Goal: Information Seeking & Learning: Learn about a topic

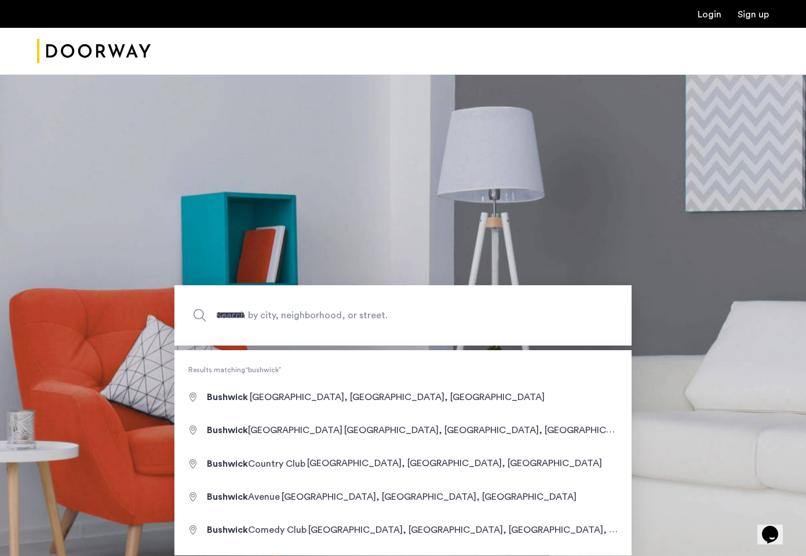
type input "**********"
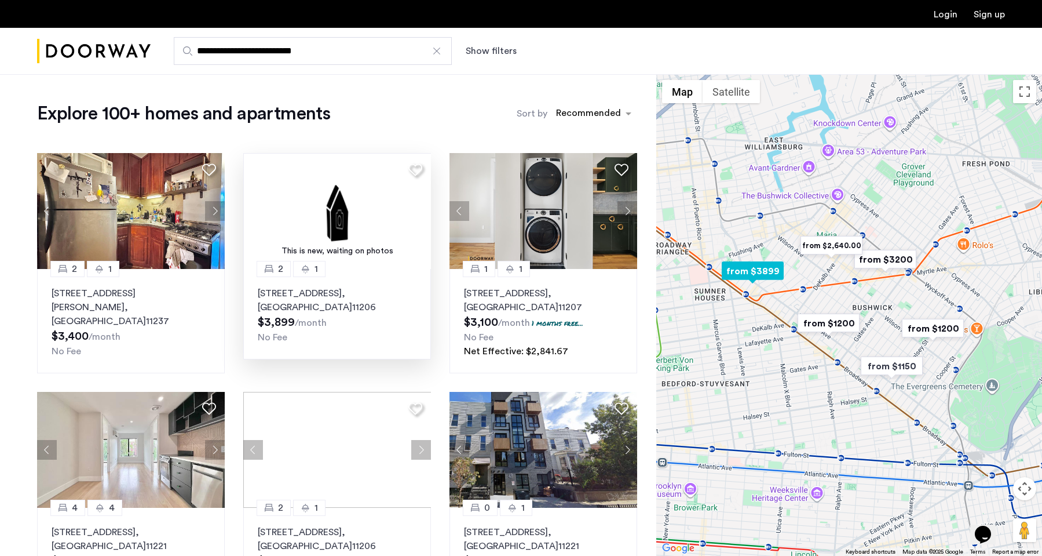
click at [337, 225] on img at bounding box center [337, 211] width 188 height 116
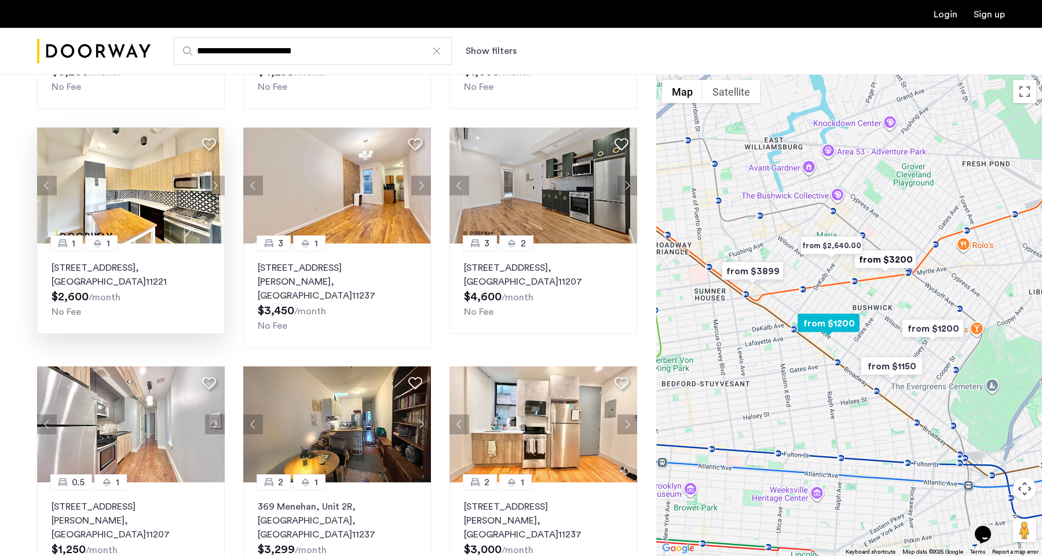
scroll to position [724, 0]
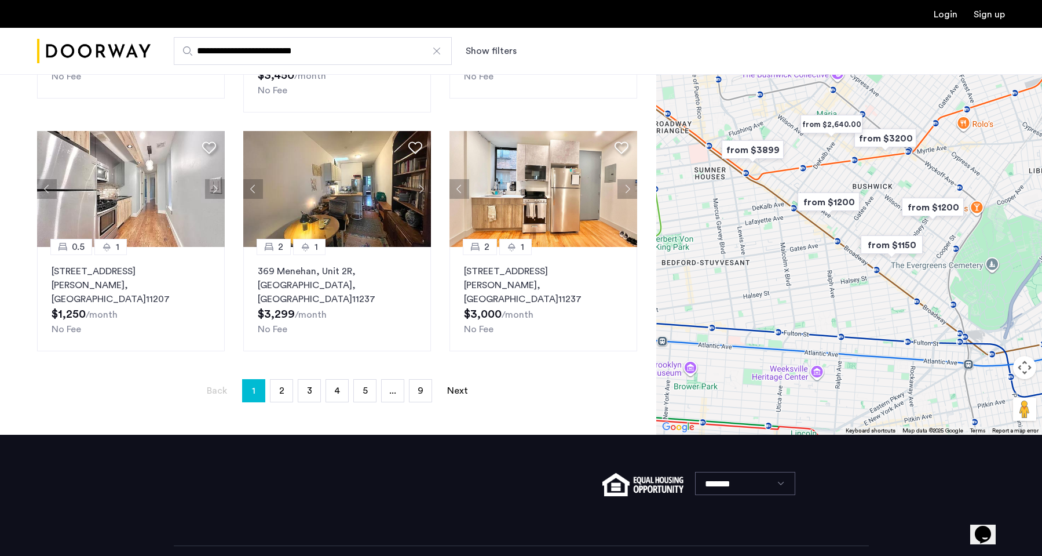
click at [805, 189] on img "from $1200" at bounding box center [828, 202] width 71 height 26
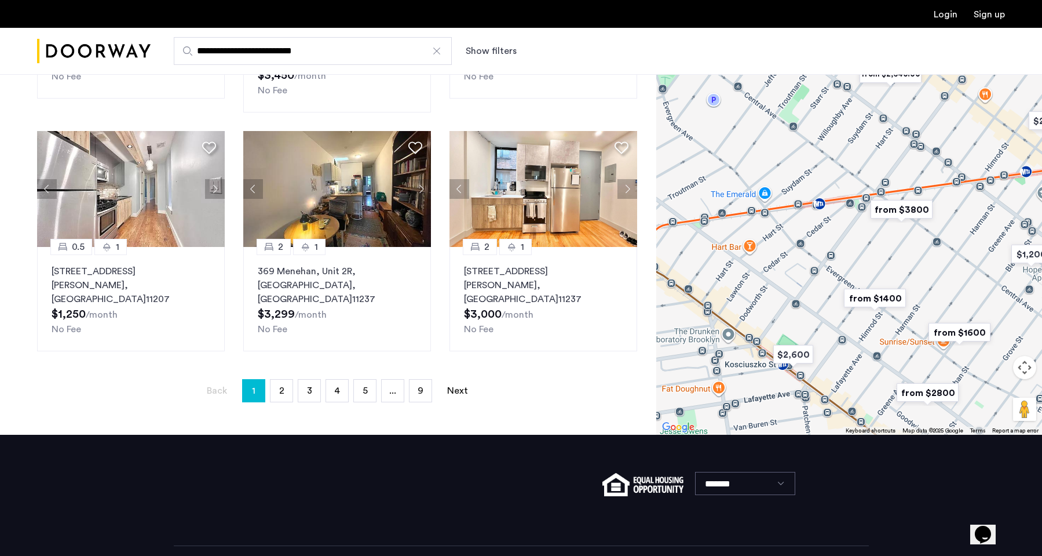
drag, startPoint x: 811, startPoint y: 174, endPoint x: 875, endPoint y: 316, distance: 155.8
click at [805, 316] on div "To navigate, press the arrow keys." at bounding box center [849, 193] width 386 height 481
click at [805, 285] on img "from $1400" at bounding box center [874, 298] width 71 height 26
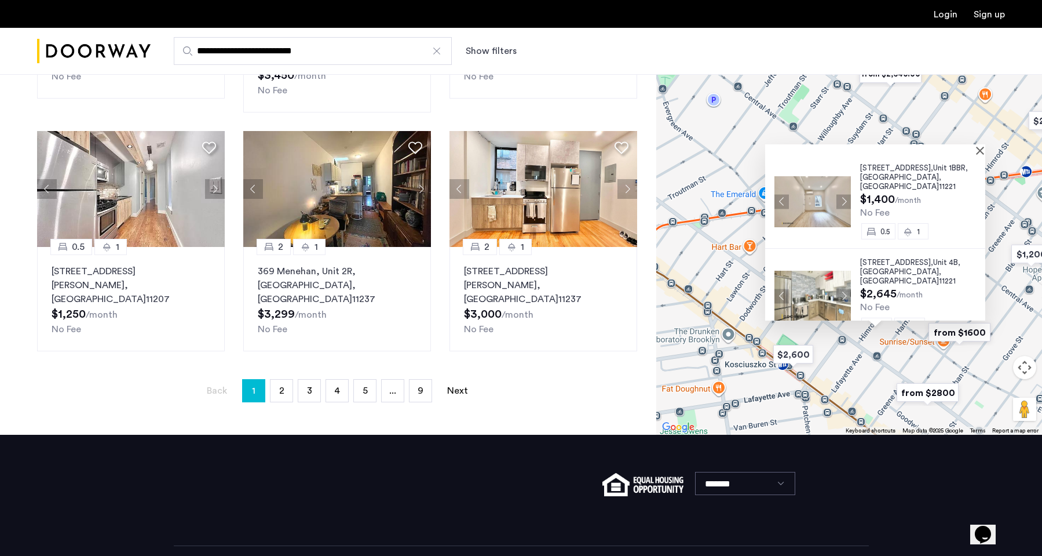
click at [805, 173] on span ", [GEOGRAPHIC_DATA]" at bounding box center [900, 181] width 81 height 17
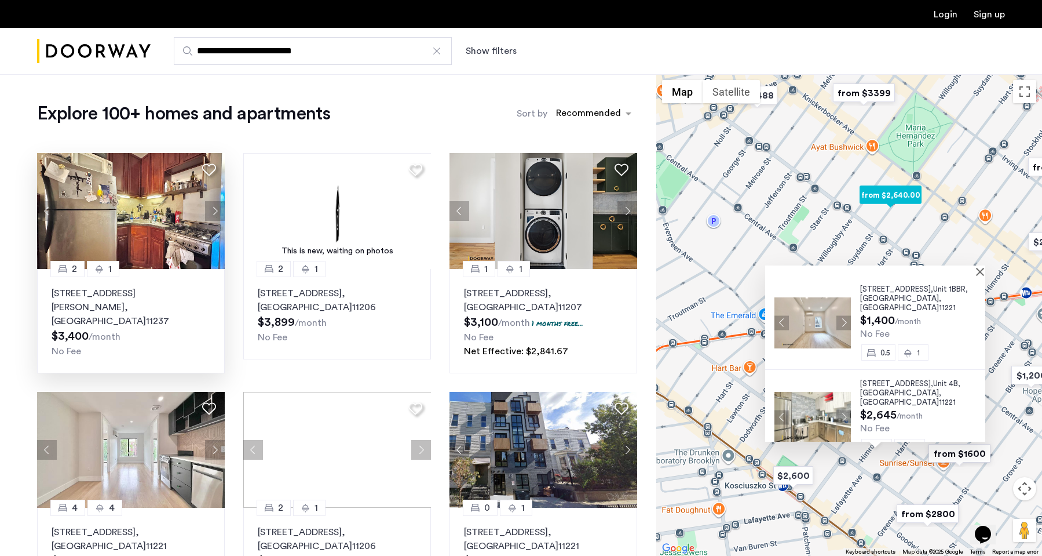
click at [162, 315] on div "1128 Willoughby Avenue, Unit 1R, Brooklyn , NY 11237 $3,400 /month No Fee" at bounding box center [131, 322] width 159 height 72
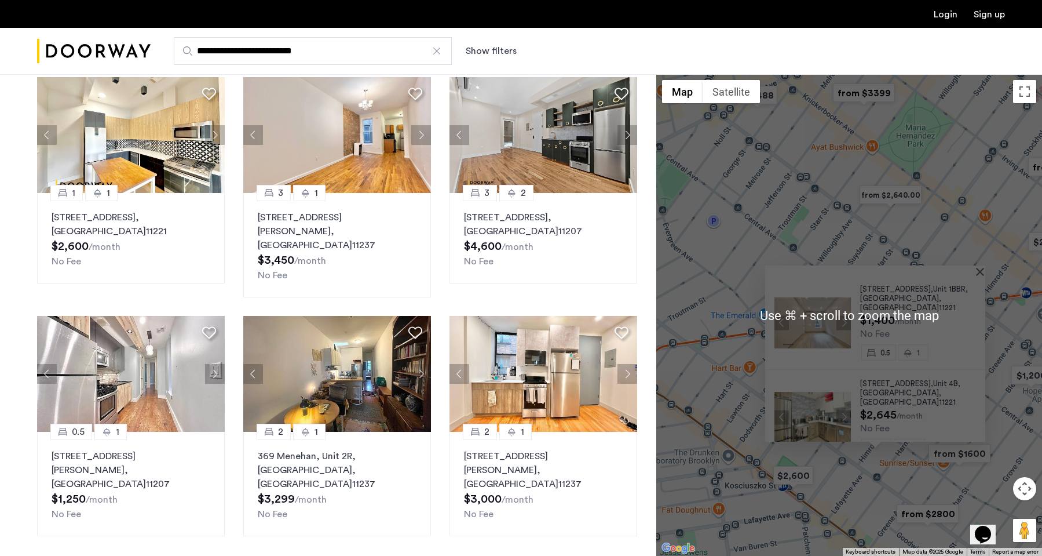
scroll to position [622, 0]
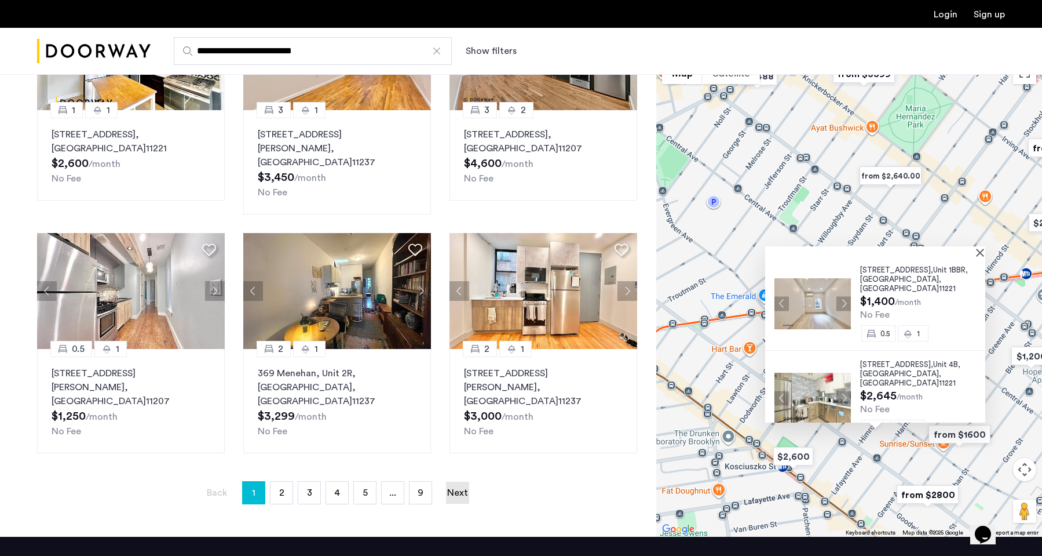
click at [448, 481] on link "Next page" at bounding box center [457, 492] width 23 height 22
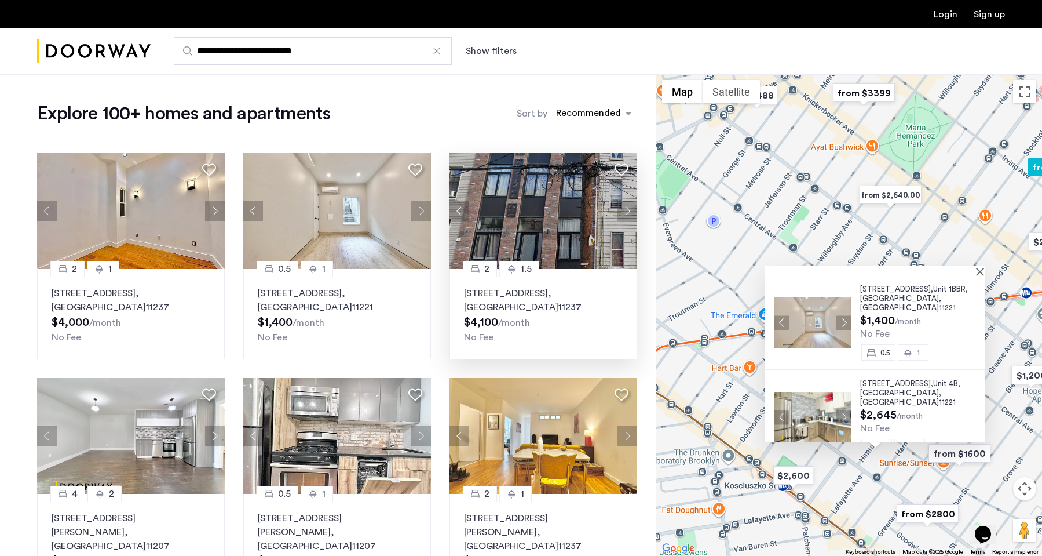
click at [523, 309] on p "302 Stanhope Street, Unit 1R, Brooklyn , NY 11237" at bounding box center [543, 300] width 159 height 28
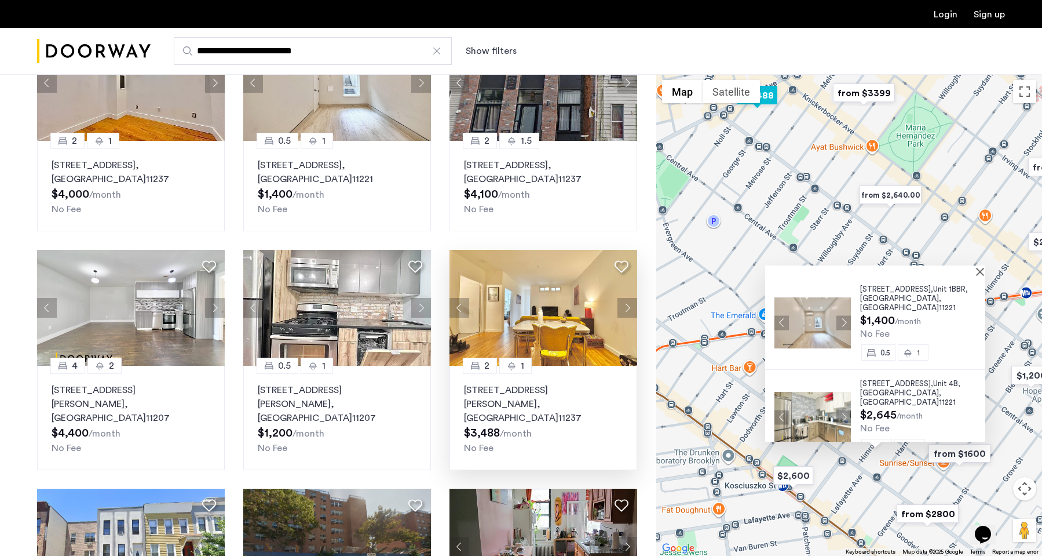
scroll to position [235, 0]
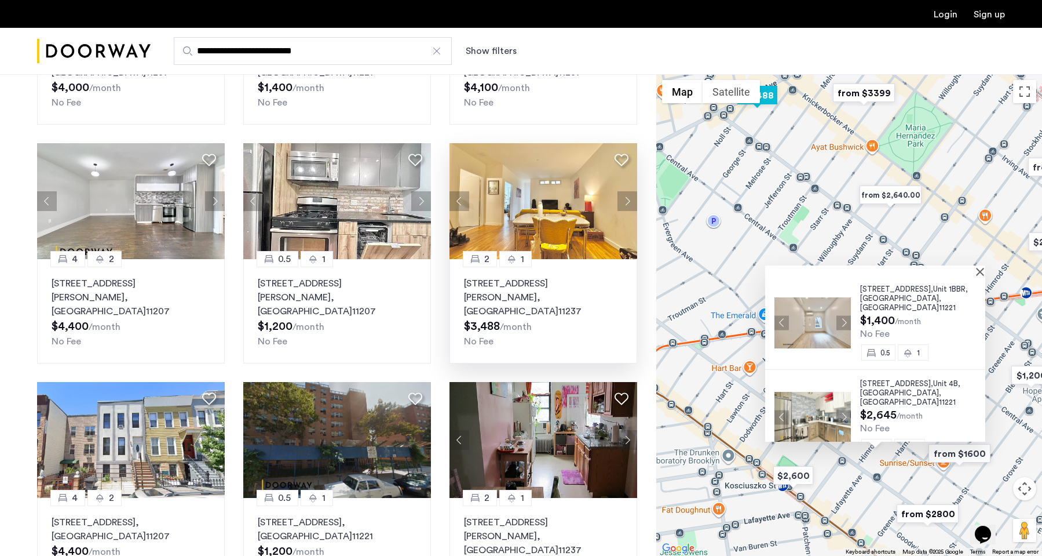
click at [510, 304] on div "184 Noll Street, Unit 2A, Brooklyn , NY 11237 $3,488 /month No Fee" at bounding box center [543, 312] width 159 height 72
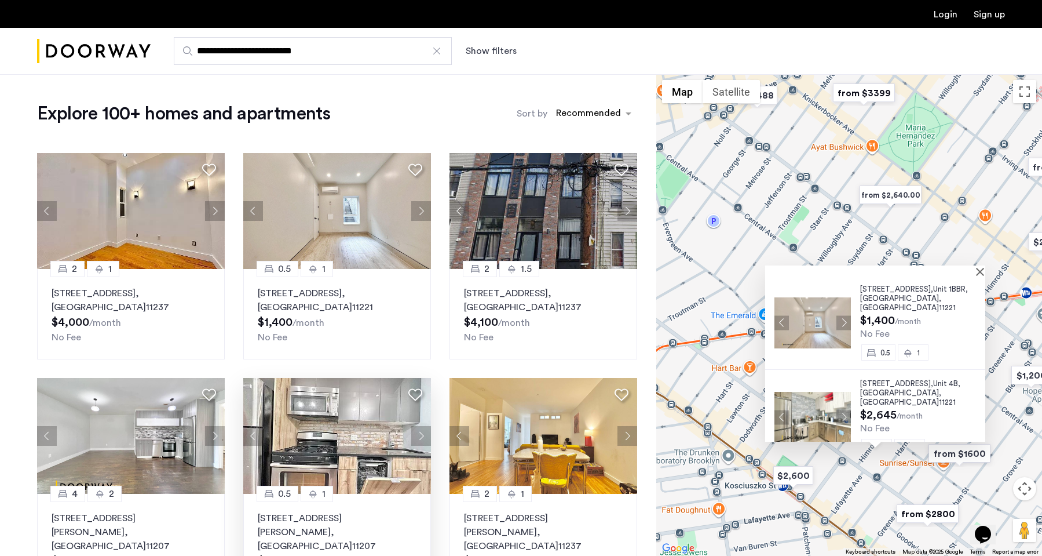
scroll to position [509, 0]
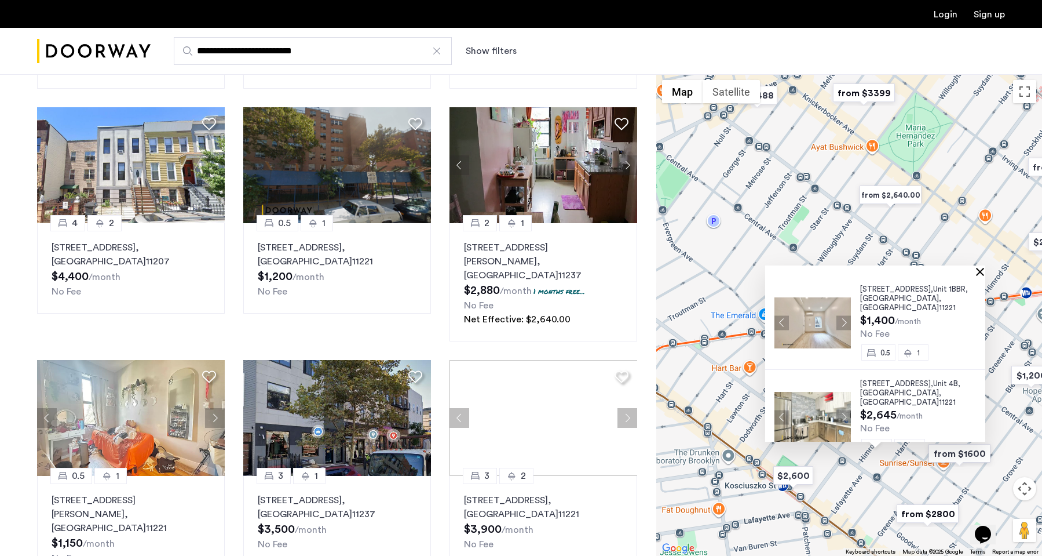
click at [805, 273] on button "Close" at bounding box center [983, 271] width 8 height 8
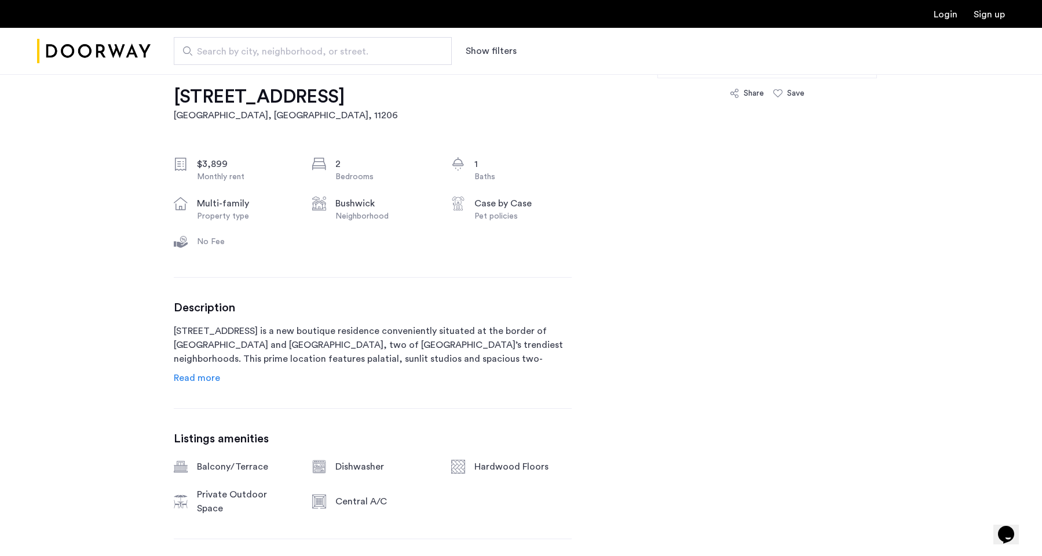
scroll to position [151, 0]
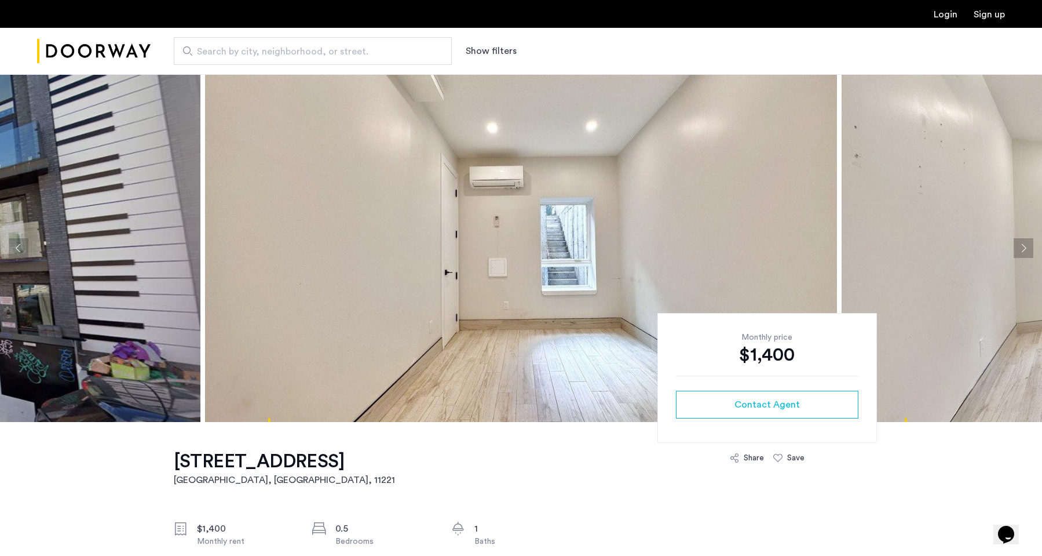
click at [1023, 243] on button "Next apartment" at bounding box center [1024, 248] width 20 height 20
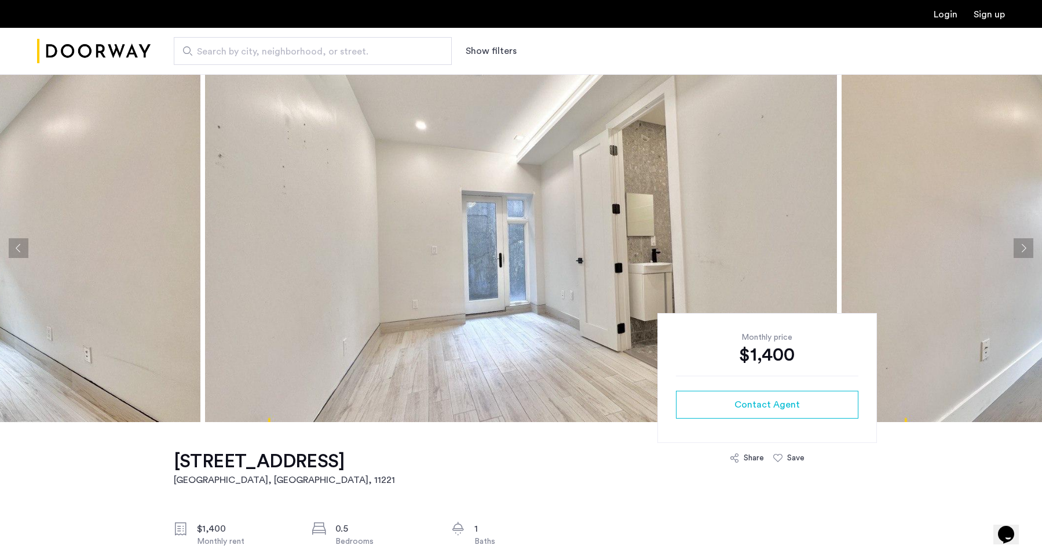
click at [1023, 243] on button "Next apartment" at bounding box center [1024, 248] width 20 height 20
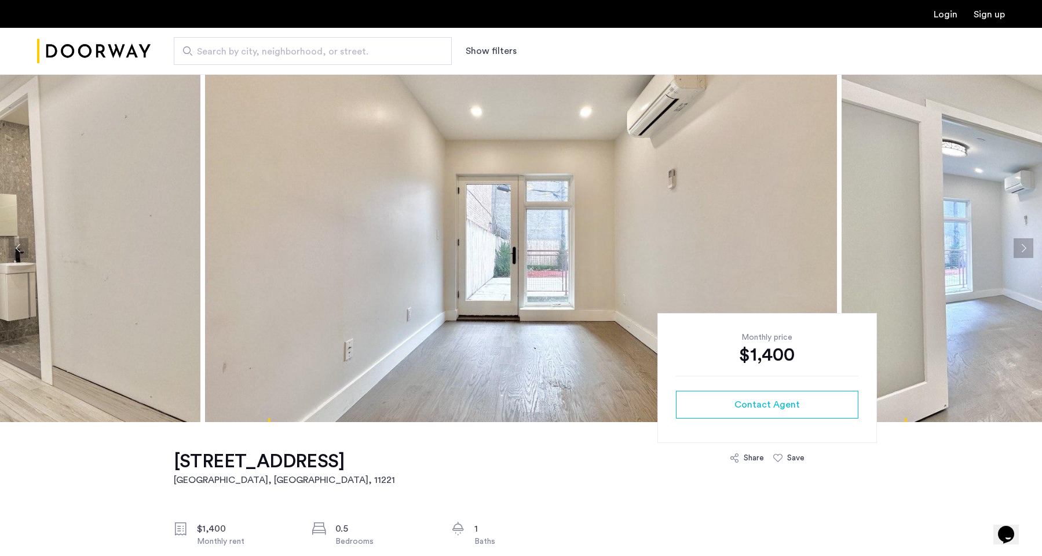
click at [1023, 243] on button "Next apartment" at bounding box center [1024, 248] width 20 height 20
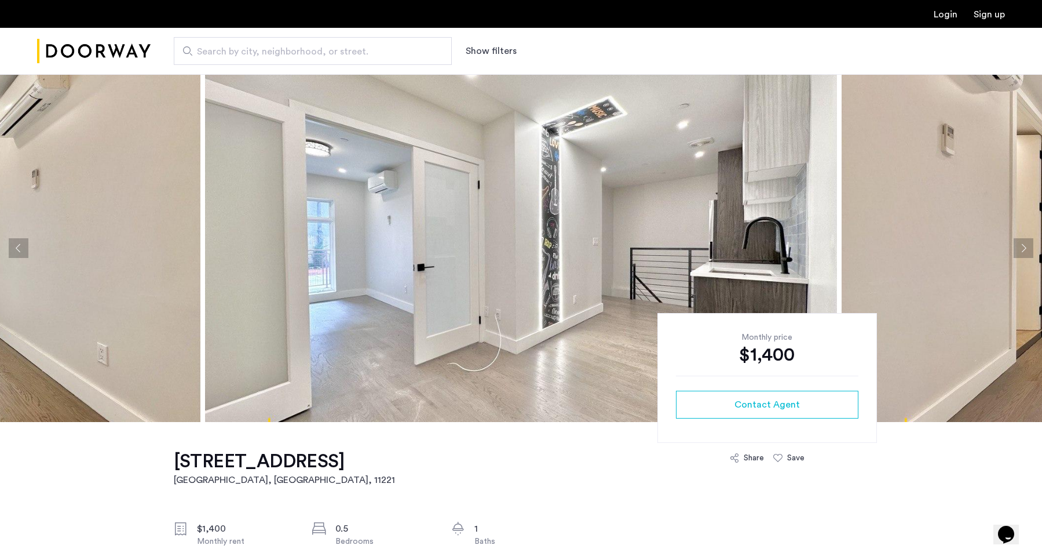
click at [1023, 243] on button "Next apartment" at bounding box center [1024, 248] width 20 height 20
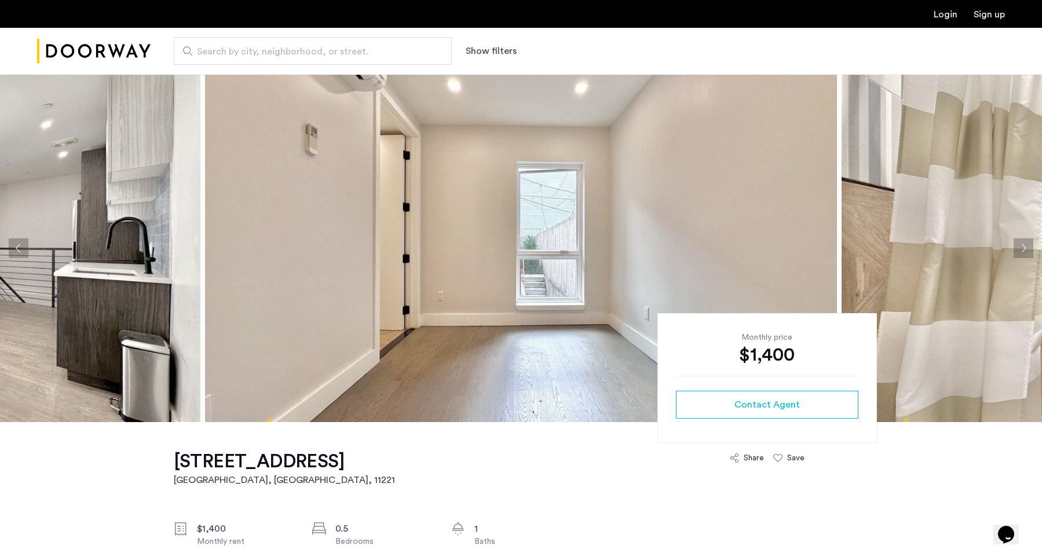
click at [1023, 243] on button "Next apartment" at bounding box center [1024, 248] width 20 height 20
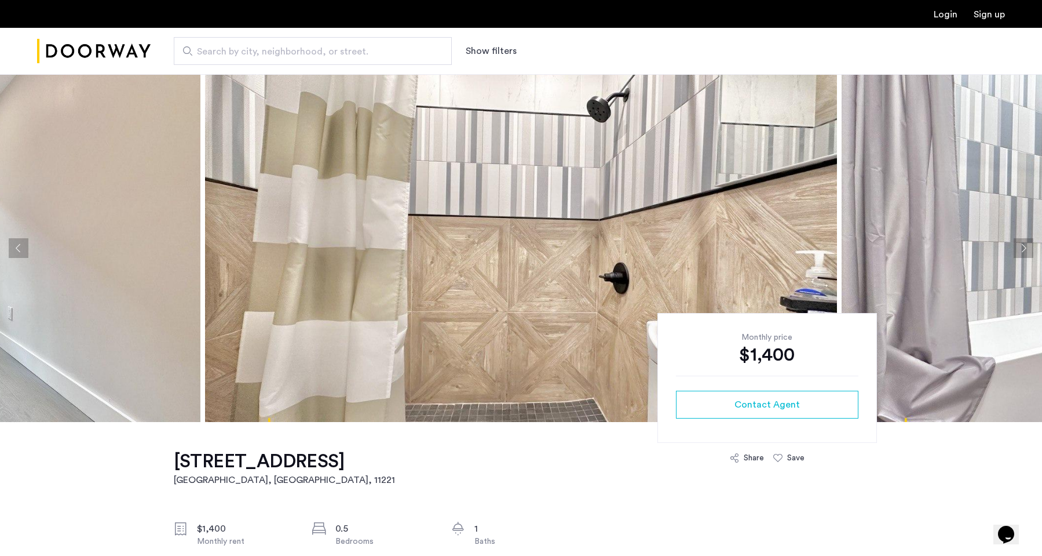
click at [1023, 243] on button "Next apartment" at bounding box center [1024, 248] width 20 height 20
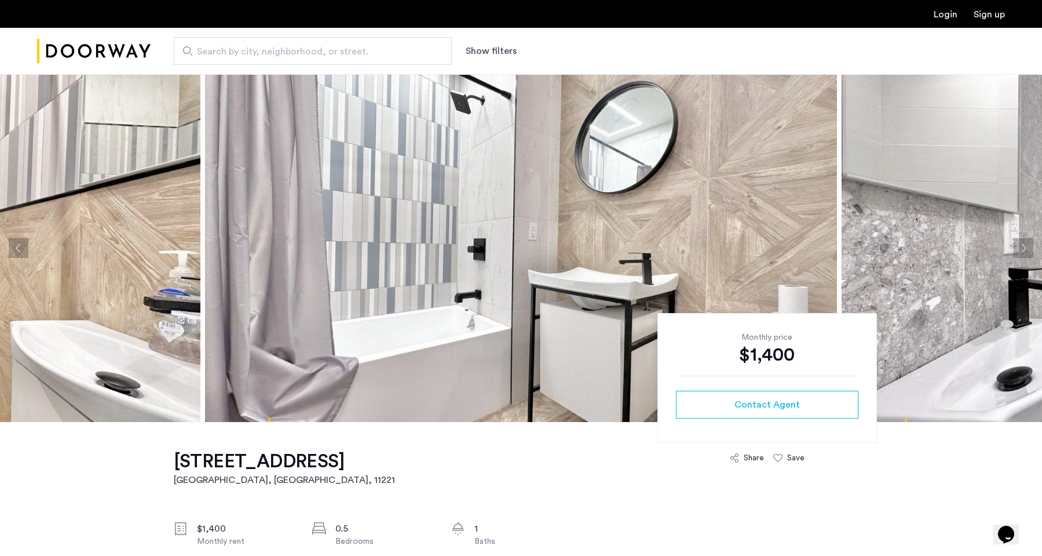
click at [1023, 243] on button "Next apartment" at bounding box center [1024, 248] width 20 height 20
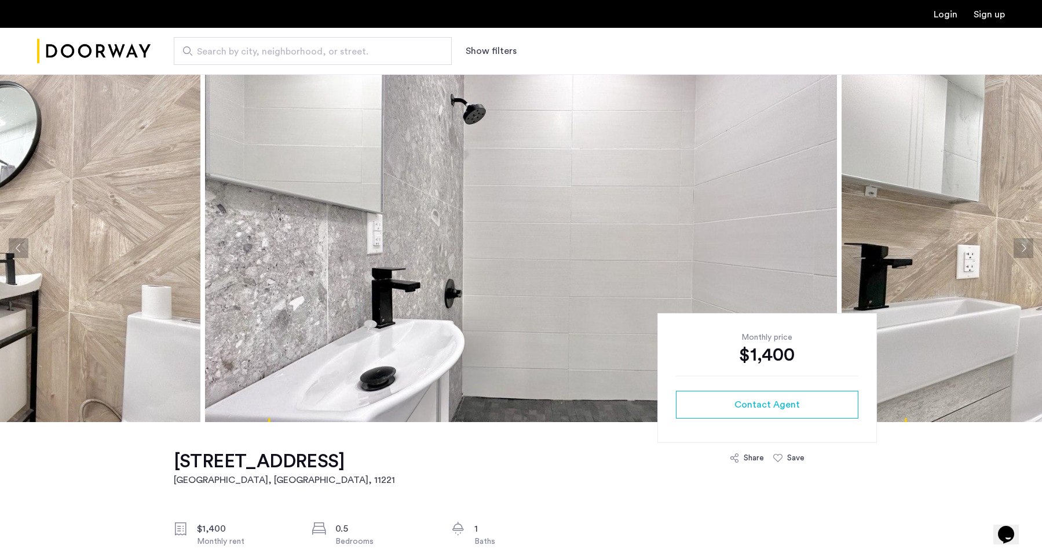
click at [1023, 243] on button "Next apartment" at bounding box center [1024, 248] width 20 height 20
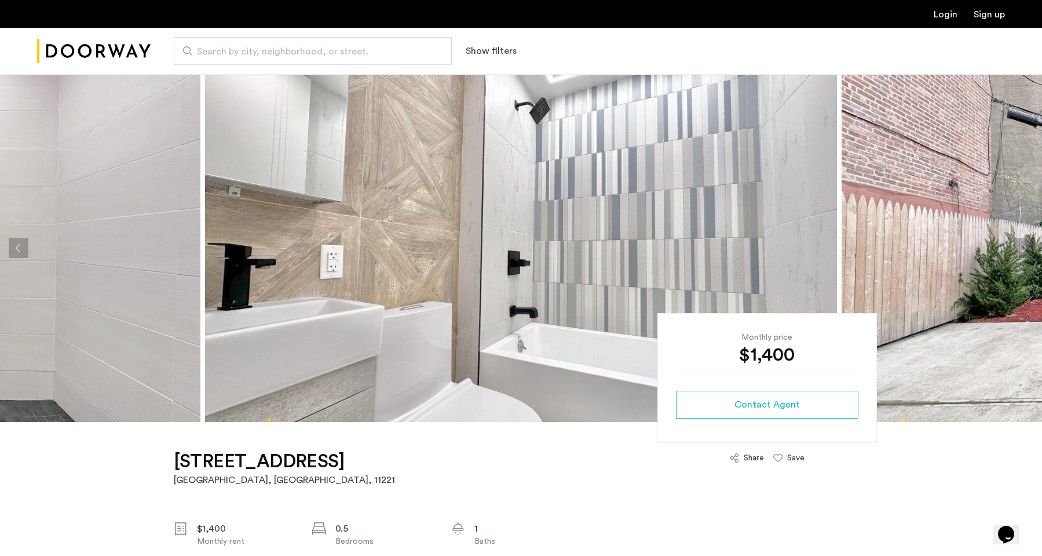
click at [1023, 243] on button "Next apartment" at bounding box center [1024, 248] width 20 height 20
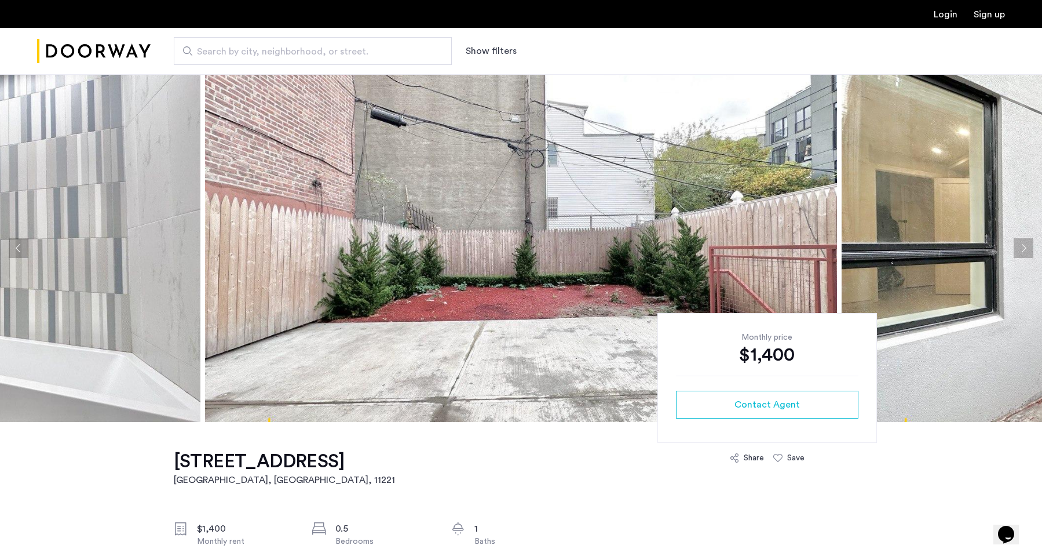
click at [1023, 243] on button "Next apartment" at bounding box center [1024, 248] width 20 height 20
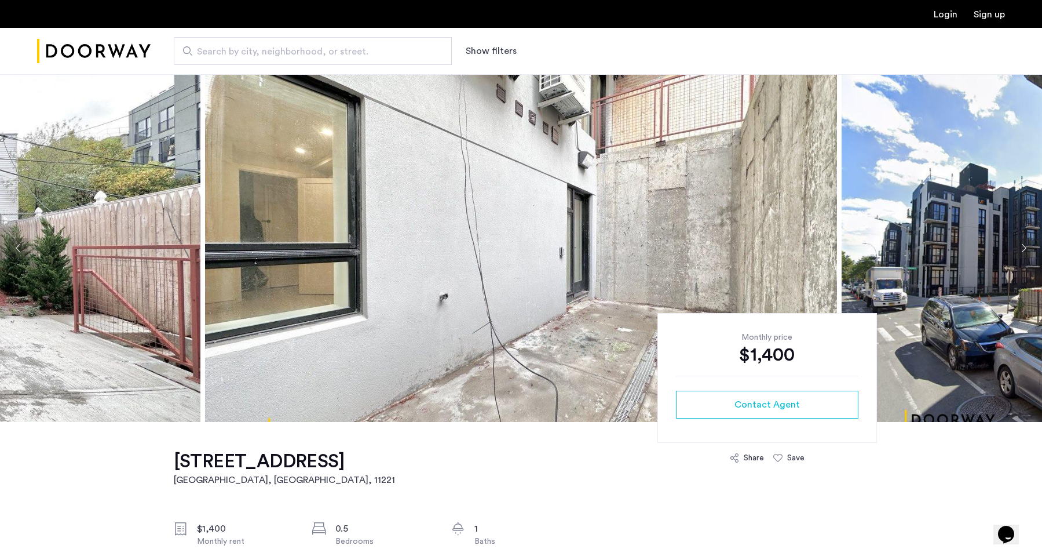
click at [1023, 243] on button "Next apartment" at bounding box center [1024, 248] width 20 height 20
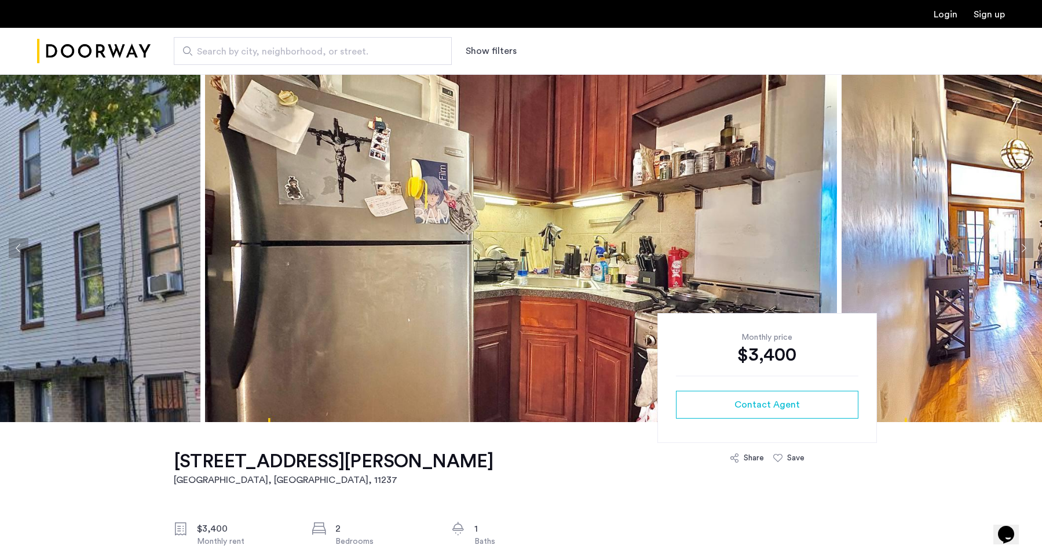
click at [1023, 244] on button "Next apartment" at bounding box center [1024, 248] width 20 height 20
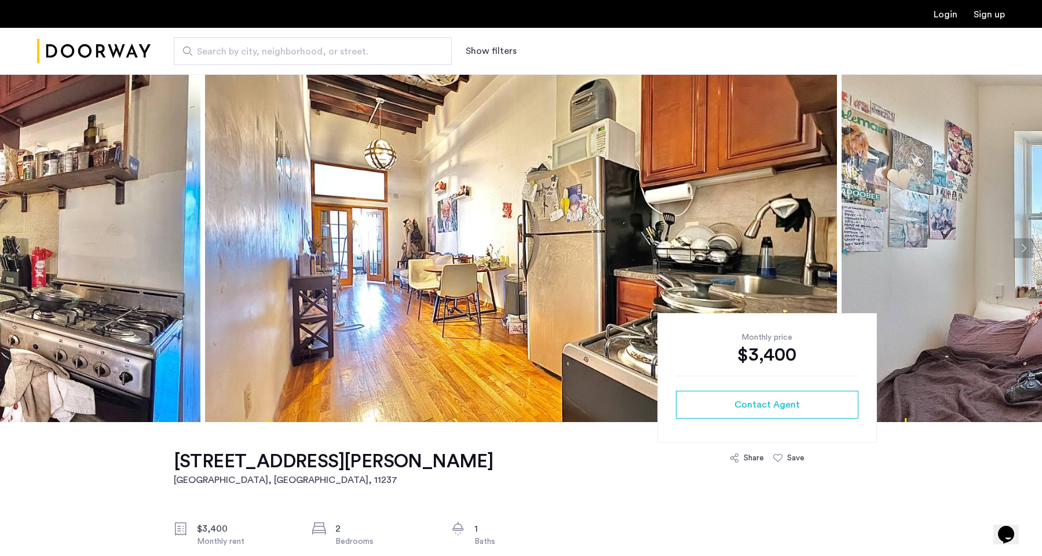
click at [1023, 244] on button "Next apartment" at bounding box center [1024, 248] width 20 height 20
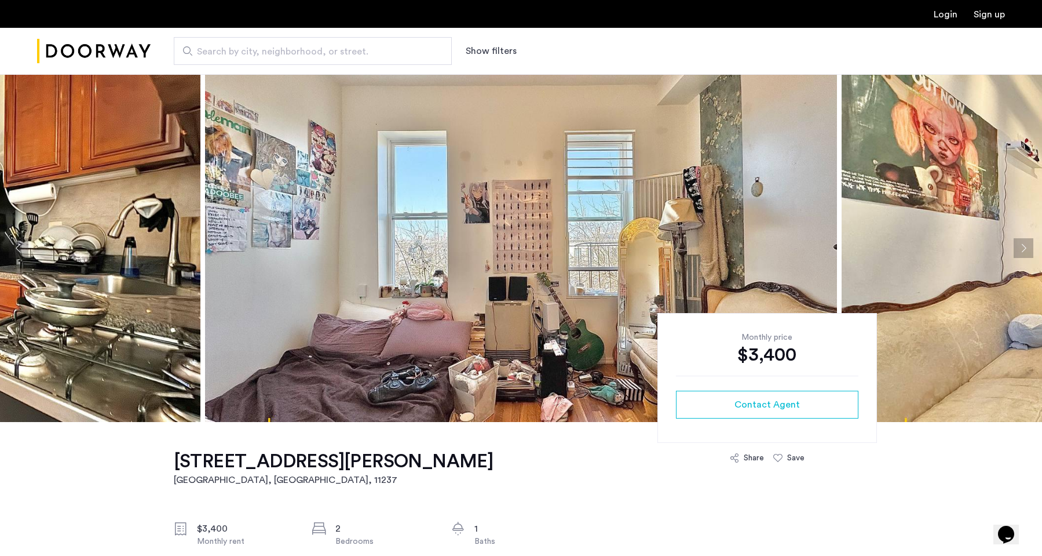
click at [1023, 244] on button "Next apartment" at bounding box center [1024, 248] width 20 height 20
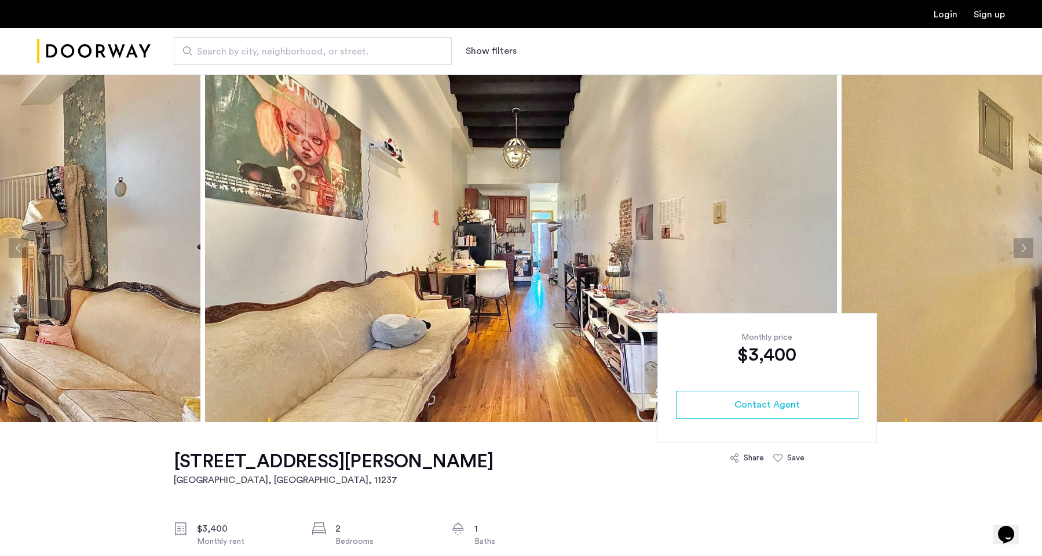
click at [1023, 244] on button "Next apartment" at bounding box center [1024, 248] width 20 height 20
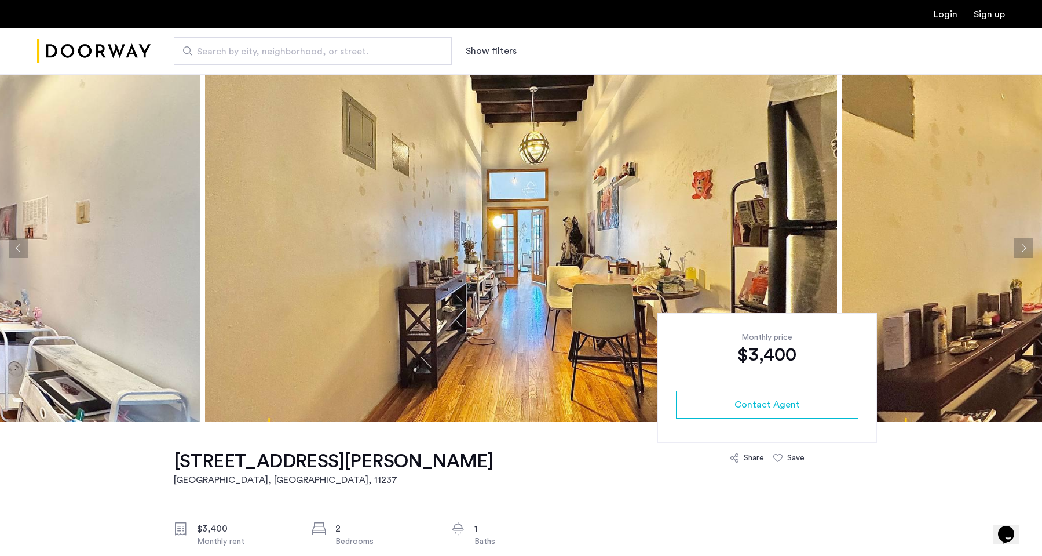
click at [1023, 244] on button "Next apartment" at bounding box center [1024, 248] width 20 height 20
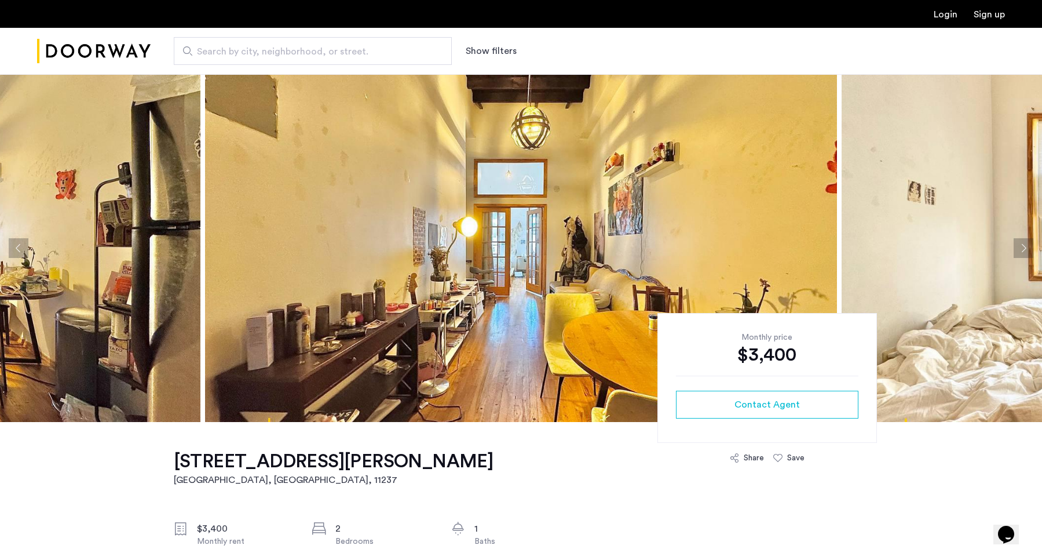
click at [1023, 244] on button "Next apartment" at bounding box center [1024, 248] width 20 height 20
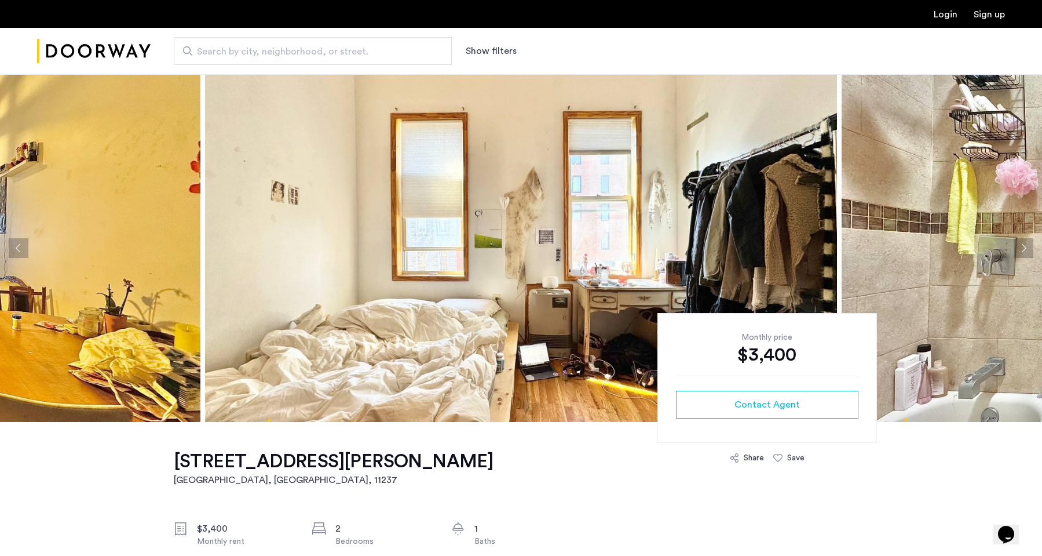
click at [1023, 244] on button "Next apartment" at bounding box center [1024, 248] width 20 height 20
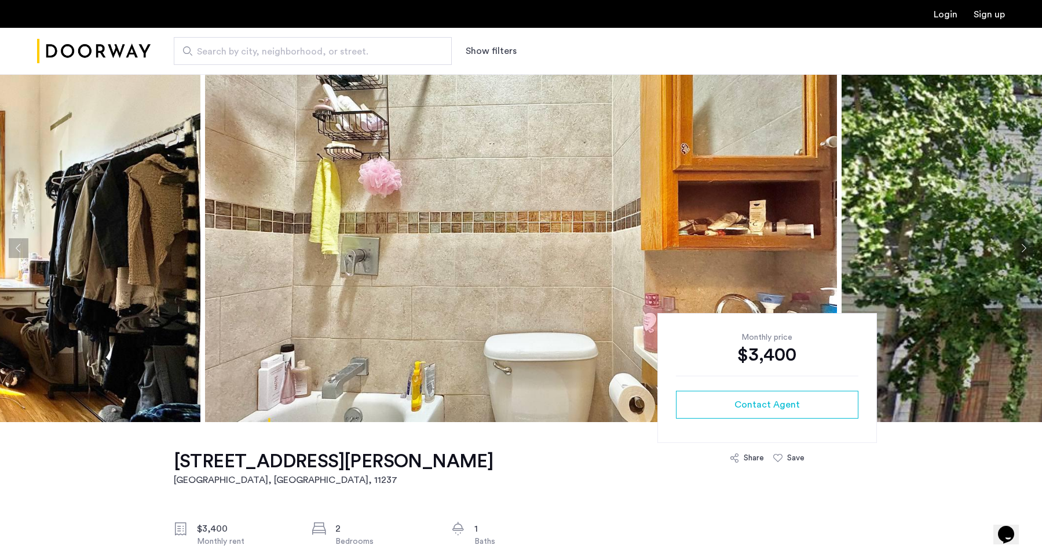
click at [1023, 244] on button "Next apartment" at bounding box center [1024, 248] width 20 height 20
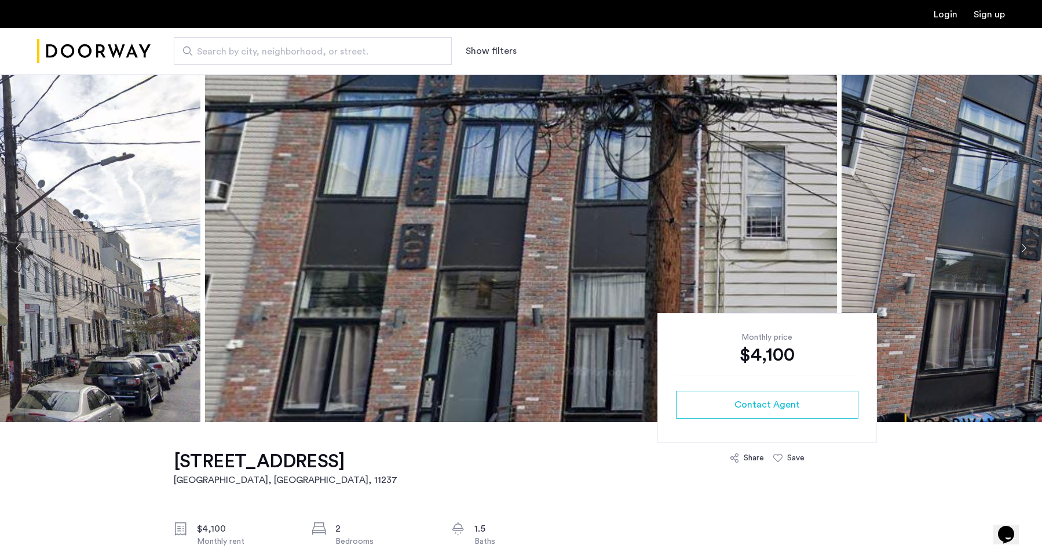
click at [1032, 245] on button "Next apartment" at bounding box center [1024, 248] width 20 height 20
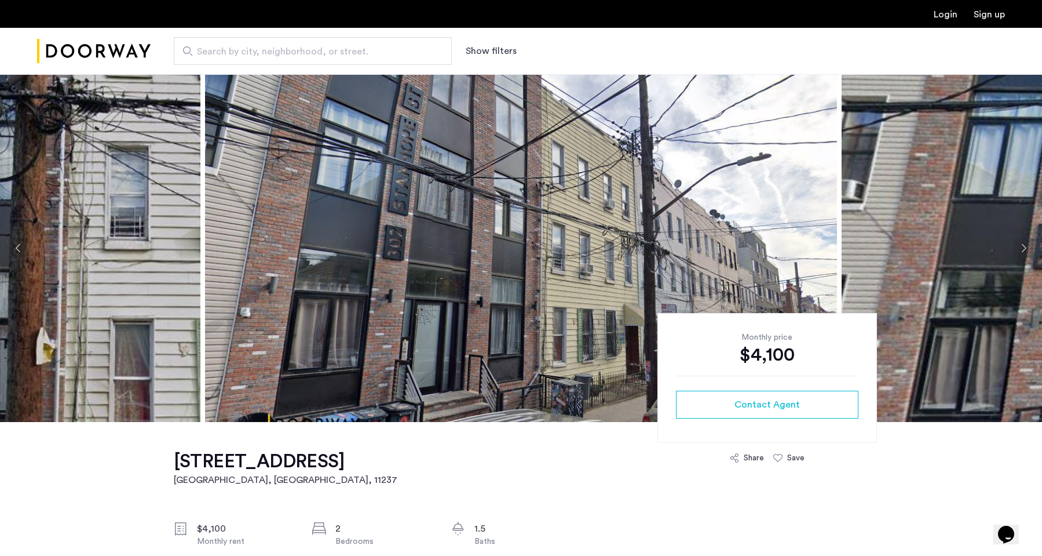
click at [1031, 246] on button "Next apartment" at bounding box center [1024, 248] width 20 height 20
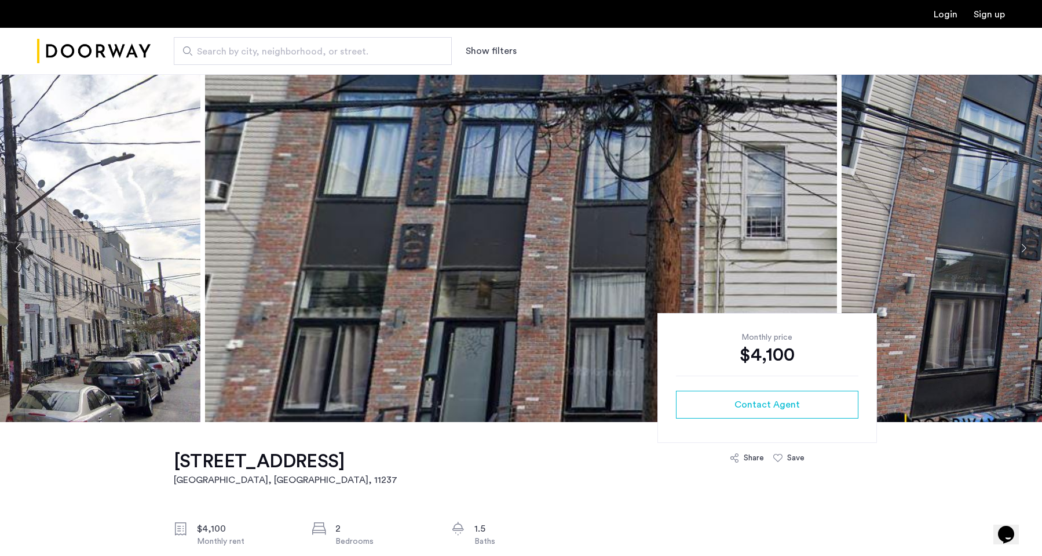
click at [1031, 246] on button "Next apartment" at bounding box center [1024, 248] width 20 height 20
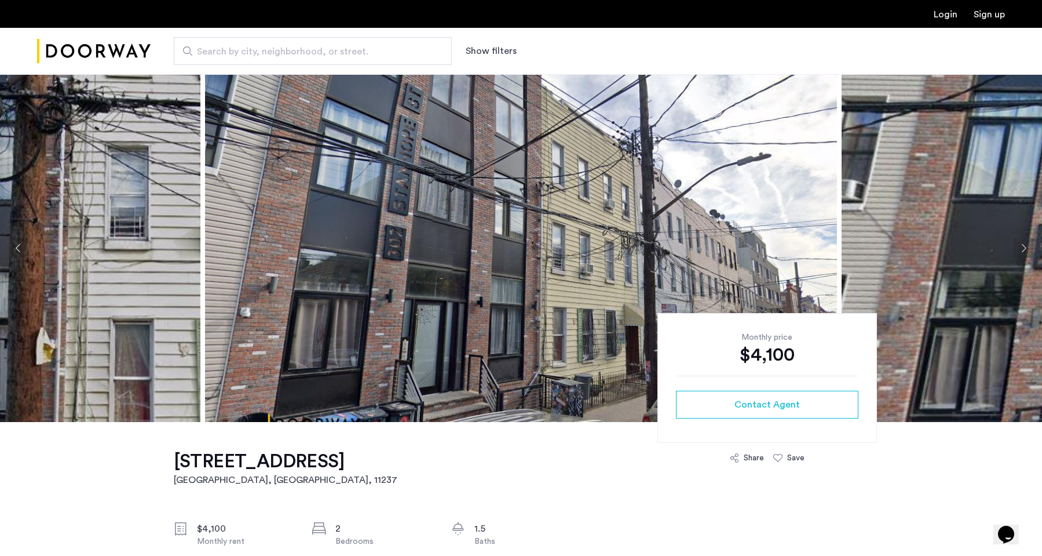
click at [1031, 246] on button "Next apartment" at bounding box center [1024, 248] width 20 height 20
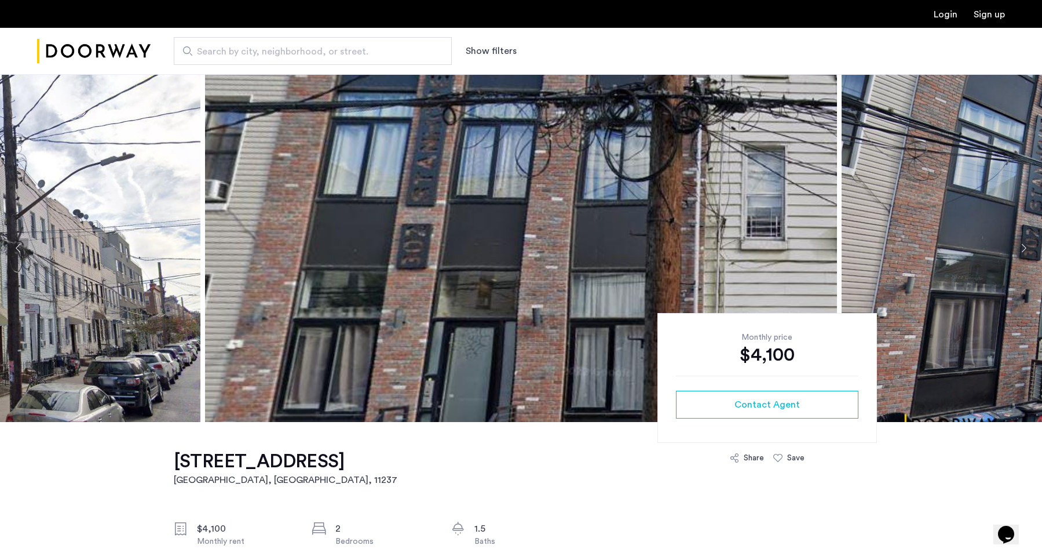
click at [1031, 246] on button "Next apartment" at bounding box center [1024, 248] width 20 height 20
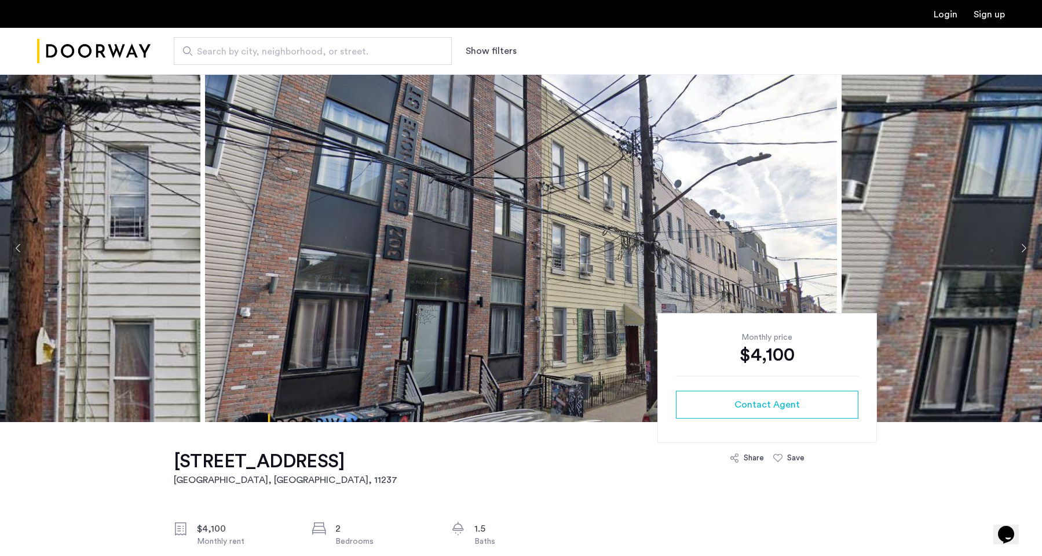
click at [1031, 246] on button "Next apartment" at bounding box center [1024, 248] width 20 height 20
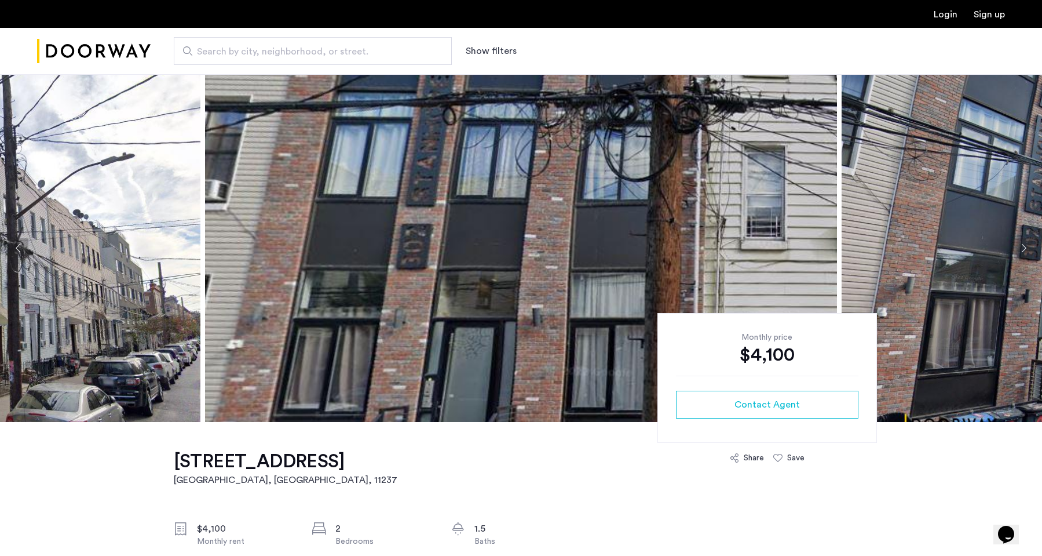
click at [1031, 246] on button "Next apartment" at bounding box center [1024, 248] width 20 height 20
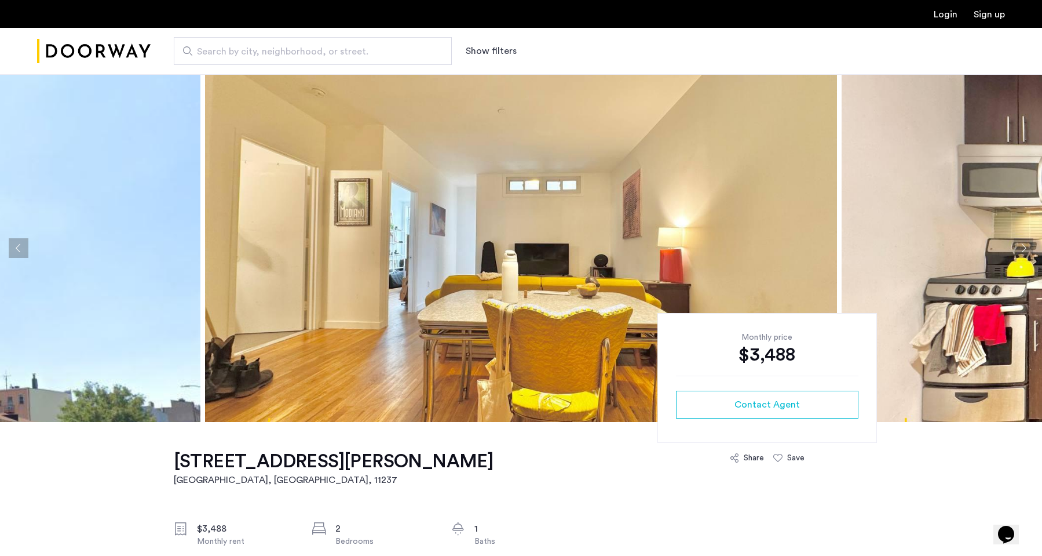
click at [1027, 249] on button "Next apartment" at bounding box center [1024, 248] width 20 height 20
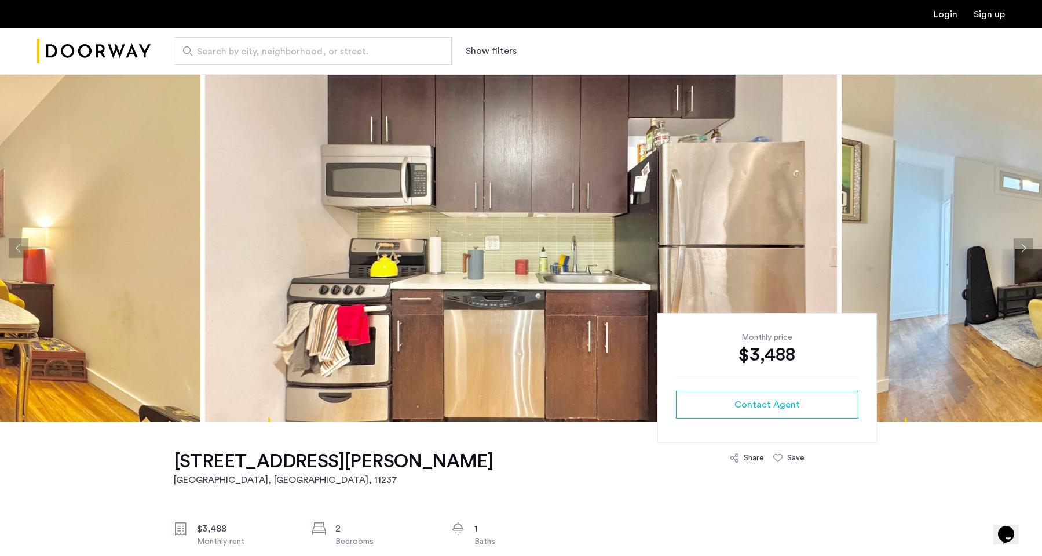
click at [1027, 249] on button "Next apartment" at bounding box center [1024, 248] width 20 height 20
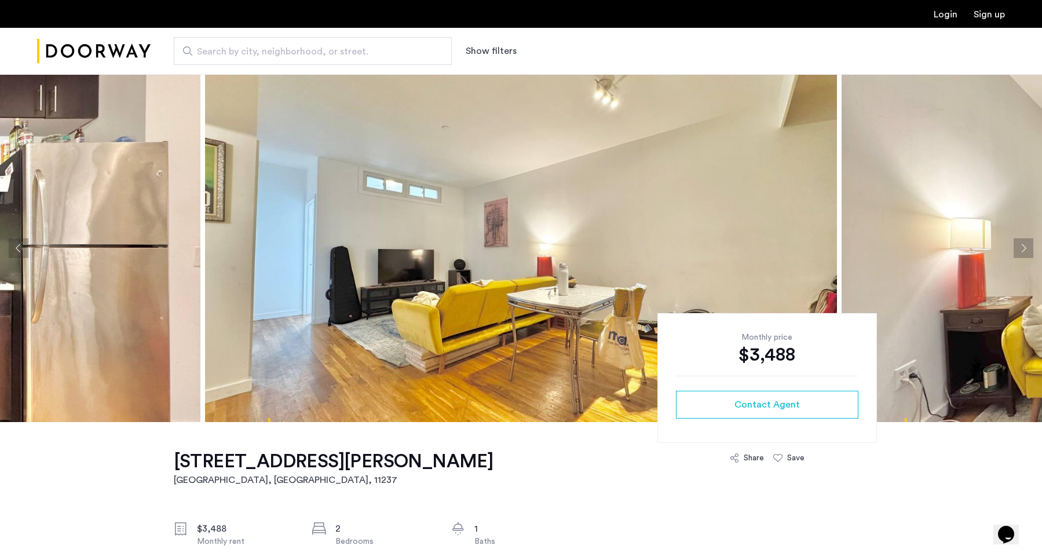
click at [1027, 249] on button "Next apartment" at bounding box center [1024, 248] width 20 height 20
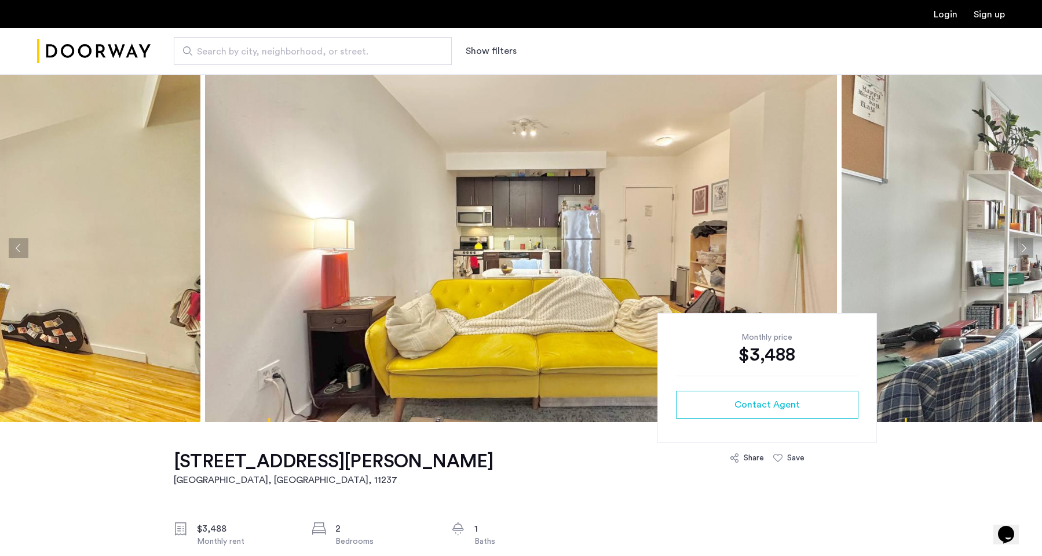
click at [1027, 249] on button "Next apartment" at bounding box center [1024, 248] width 20 height 20
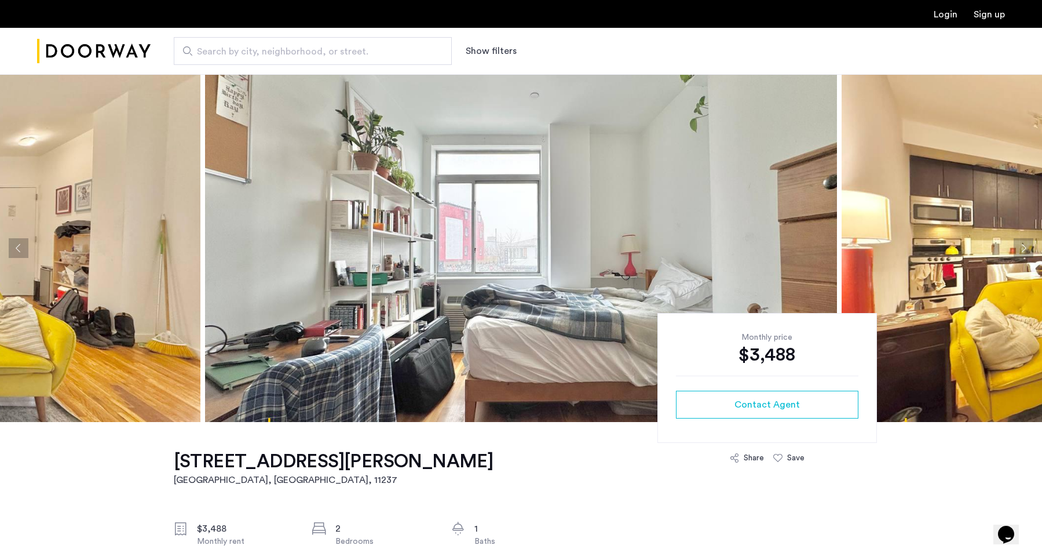
click at [1027, 249] on button "Next apartment" at bounding box center [1024, 248] width 20 height 20
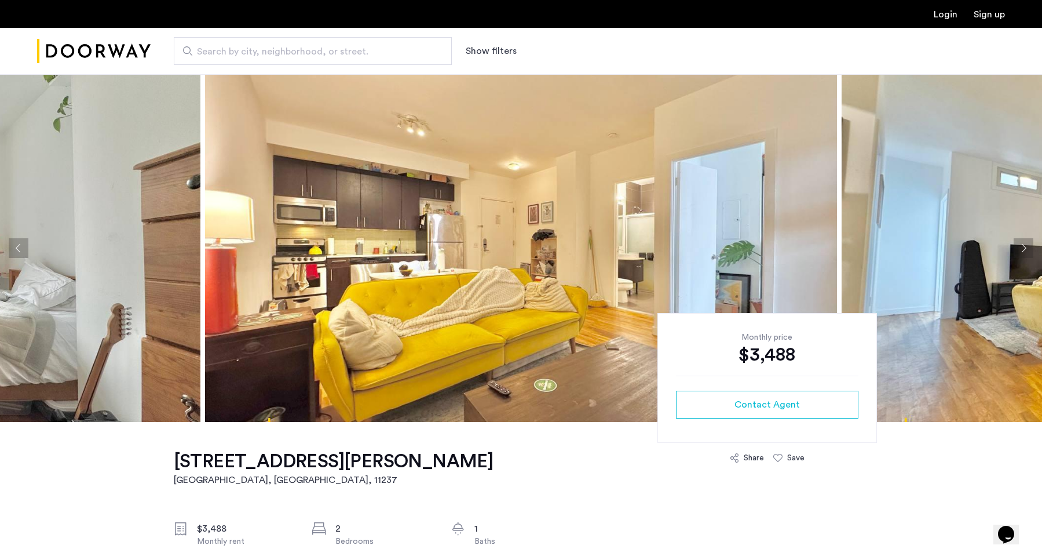
click at [1027, 249] on button "Next apartment" at bounding box center [1024, 248] width 20 height 20
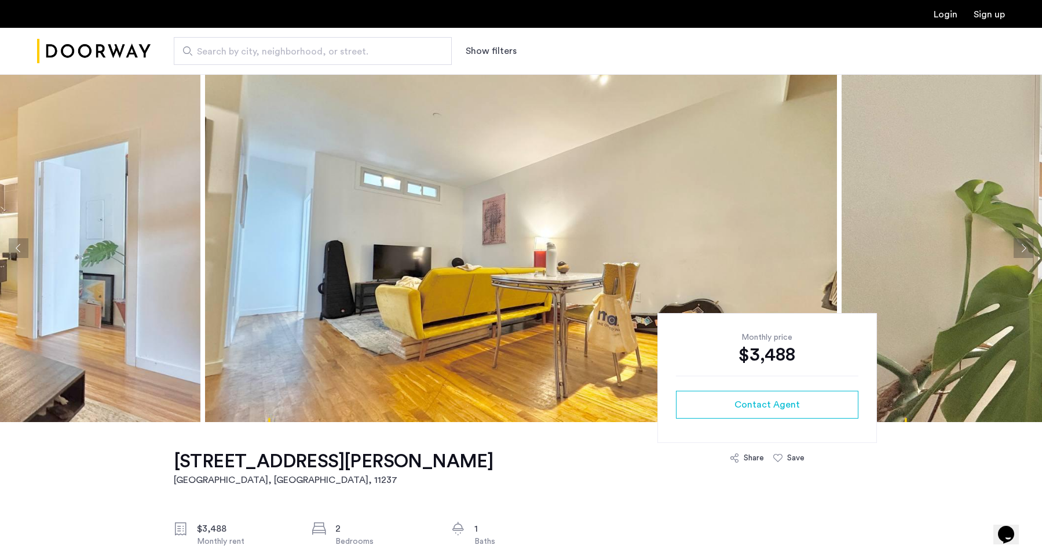
click at [1027, 249] on button "Next apartment" at bounding box center [1024, 248] width 20 height 20
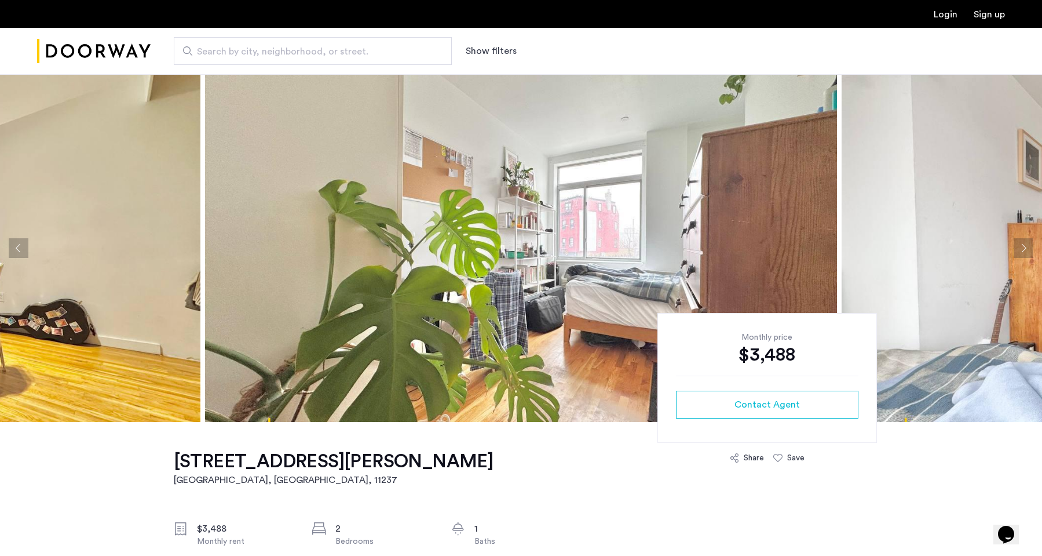
click at [1027, 249] on button "Next apartment" at bounding box center [1024, 248] width 20 height 20
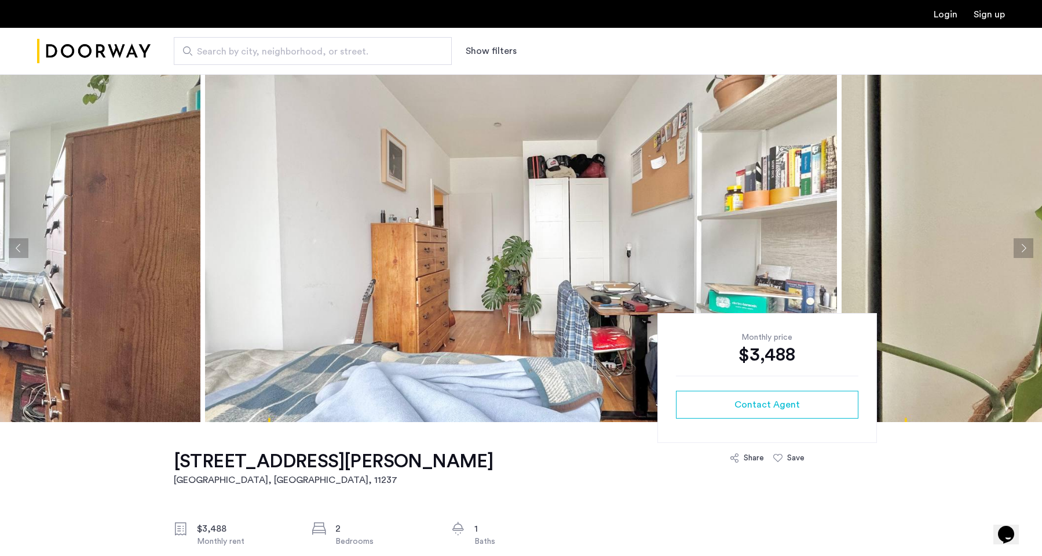
click at [1027, 249] on button "Next apartment" at bounding box center [1024, 248] width 20 height 20
